Goal: Complete application form

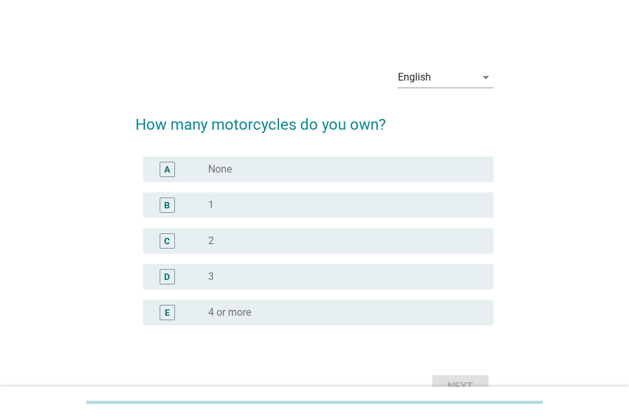
click at [167, 202] on div "B" at bounding box center [167, 204] width 6 height 13
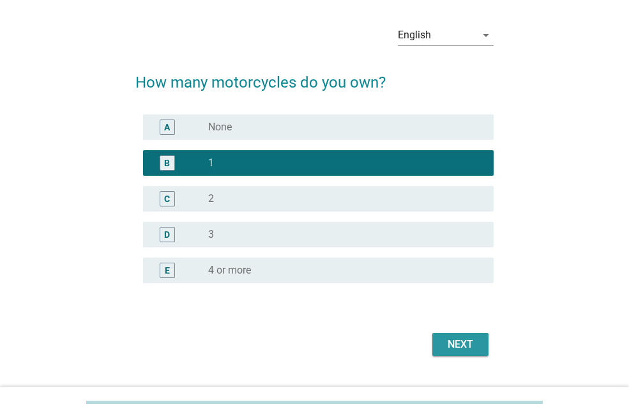
scroll to position [64, 0]
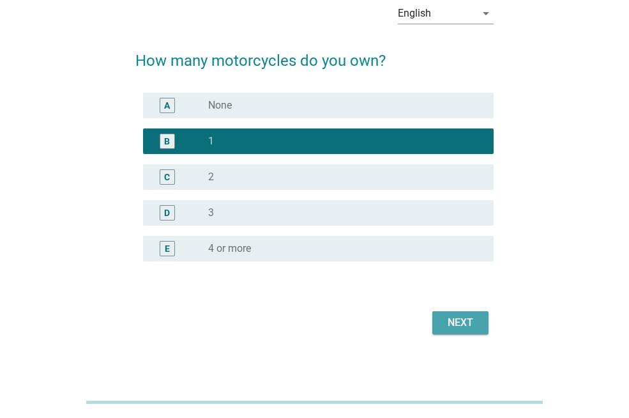
click at [457, 323] on div "Next" at bounding box center [460, 322] width 36 height 15
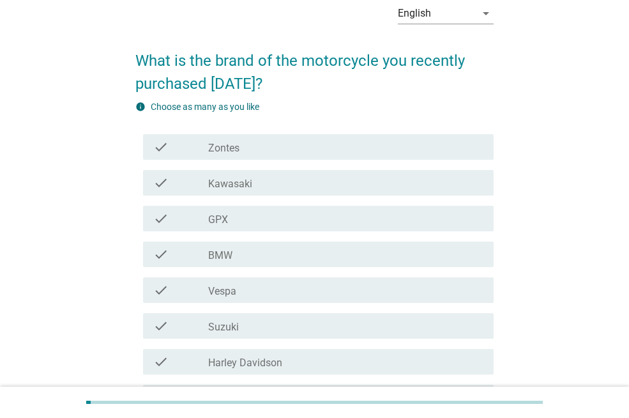
scroll to position [0, 0]
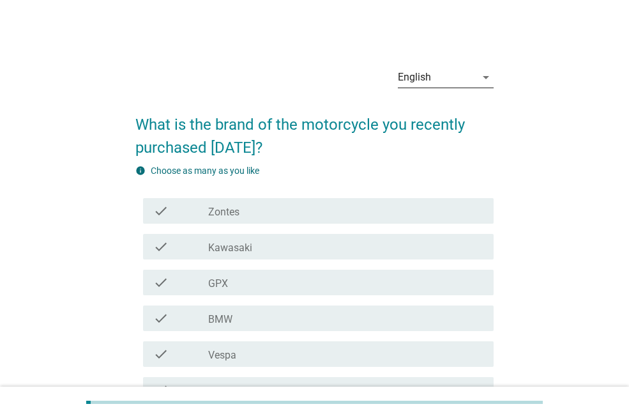
click at [487, 77] on icon "arrow_drop_down" at bounding box center [485, 77] width 15 height 15
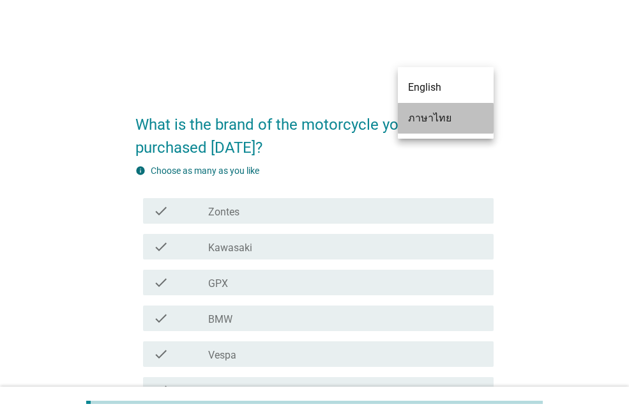
click at [450, 118] on div "ภาษาไทย" at bounding box center [445, 117] width 75 height 15
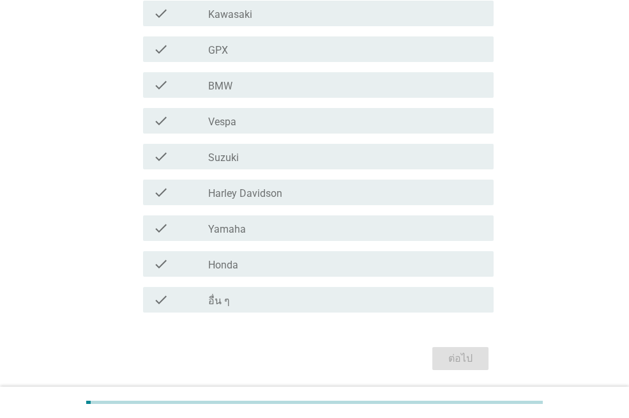
scroll to position [255, 0]
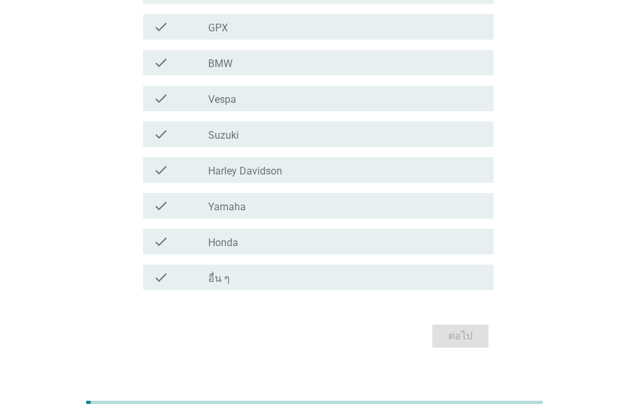
click at [254, 248] on div "check_box_outline_blank Honda" at bounding box center [345, 241] width 275 height 15
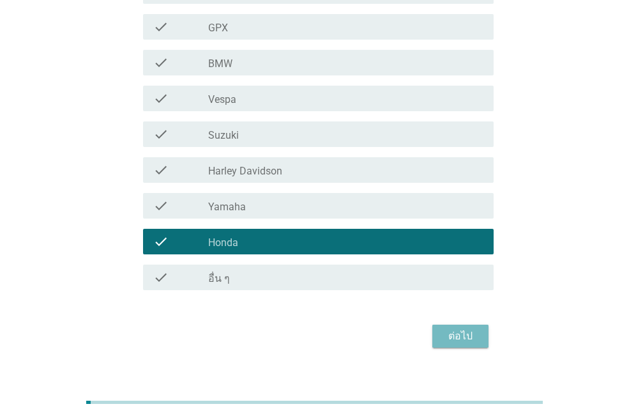
drag, startPoint x: 459, startPoint y: 333, endPoint x: 444, endPoint y: 338, distance: 16.2
click at [444, 338] on div "ต่อไป" at bounding box center [460, 335] width 36 height 15
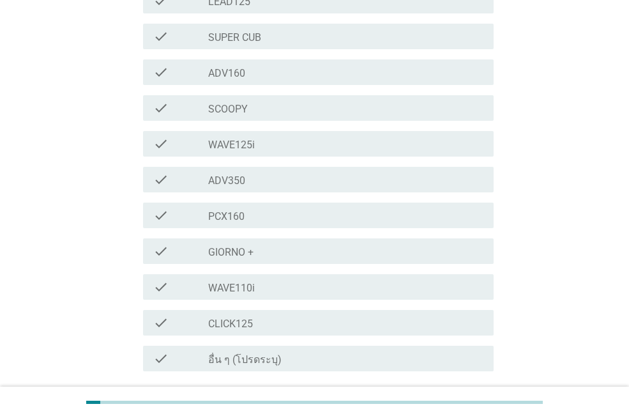
scroll to position [319, 0]
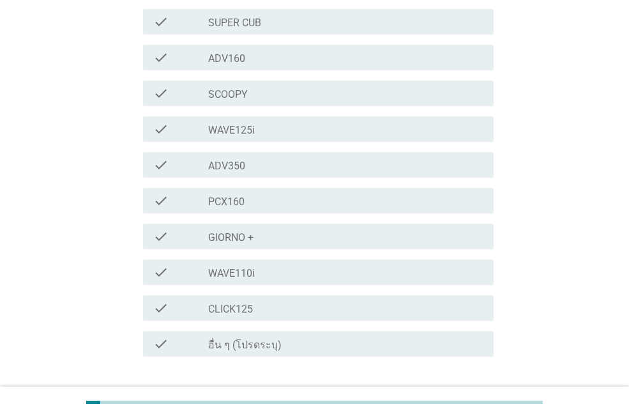
drag, startPoint x: 301, startPoint y: 279, endPoint x: 451, endPoint y: 377, distance: 179.4
click at [451, 387] on div "ต่อไป" at bounding box center [314, 402] width 358 height 31
click at [291, 295] on div "check check_box_outline_blank CLICK125" at bounding box center [318, 308] width 351 height 26
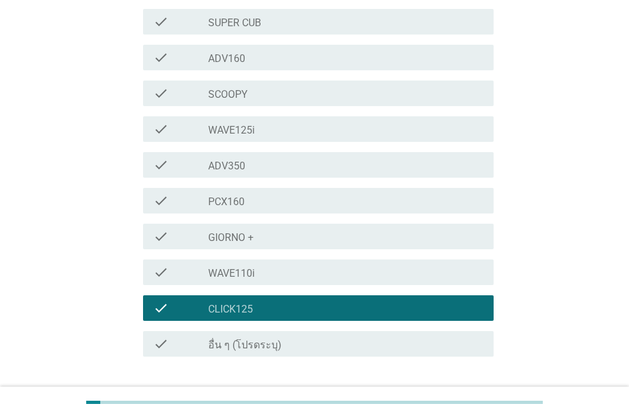
click at [449, 395] on div "ต่อไป" at bounding box center [460, 402] width 36 height 15
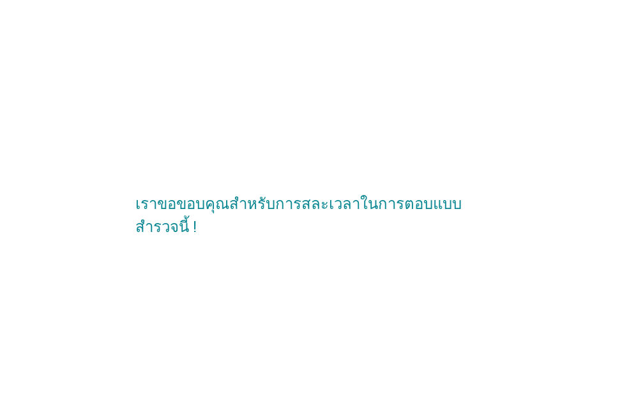
scroll to position [0, 0]
